Goal: Transaction & Acquisition: Purchase product/service

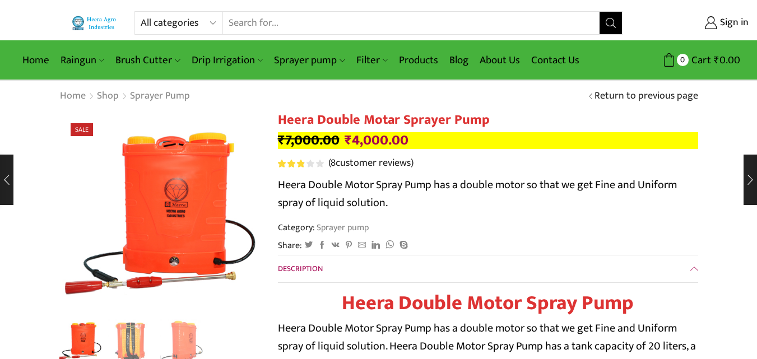
click at [364, 57] on link "Filter" at bounding box center [372, 60] width 43 height 26
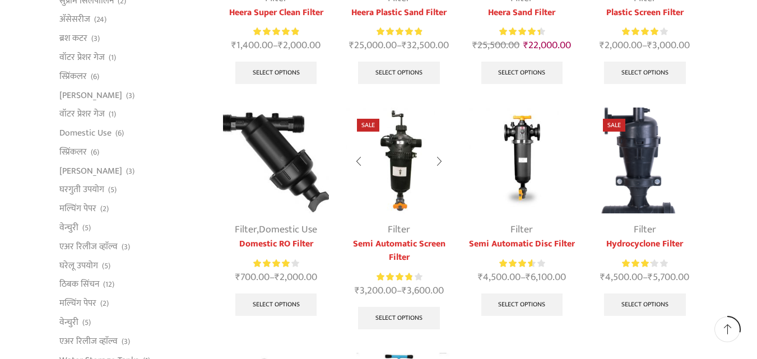
scroll to position [280, 0]
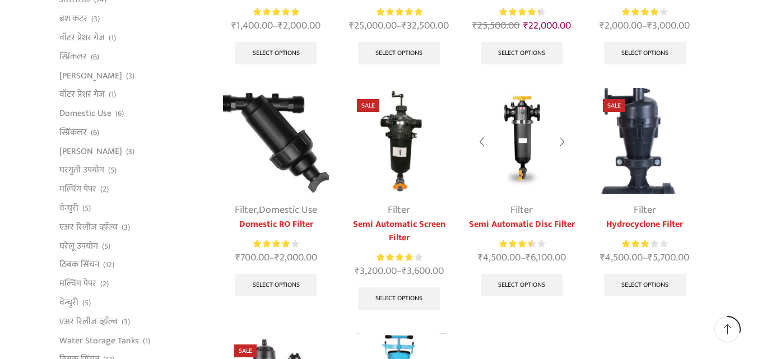
click at [531, 159] on img at bounding box center [522, 141] width 106 height 106
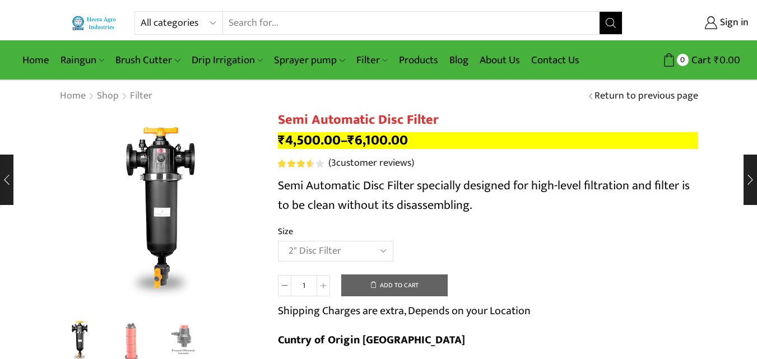
click at [278, 241] on select "Choose an option 2" Disc Filter 2.5" Disc Filter 3" Disc Filter" at bounding box center [335, 251] width 115 height 21
select select "2" Disc Filter"
